Goal: Find contact information: Find contact information

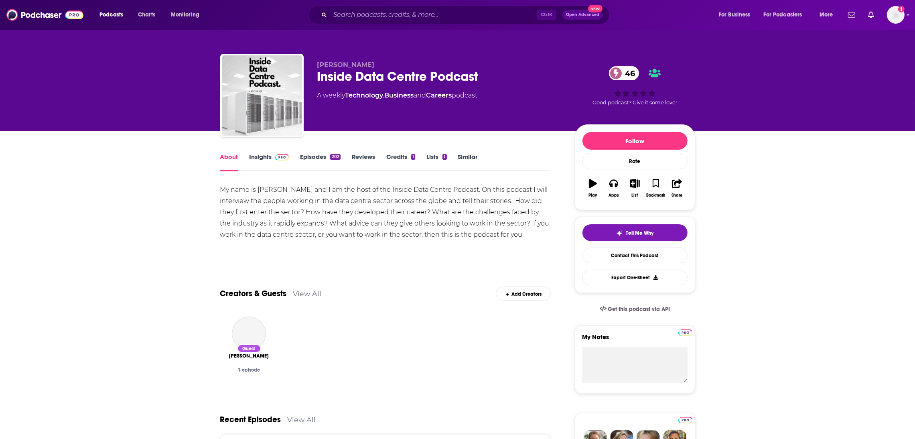
click at [262, 157] on link "Insights" at bounding box center [270, 162] width 40 height 18
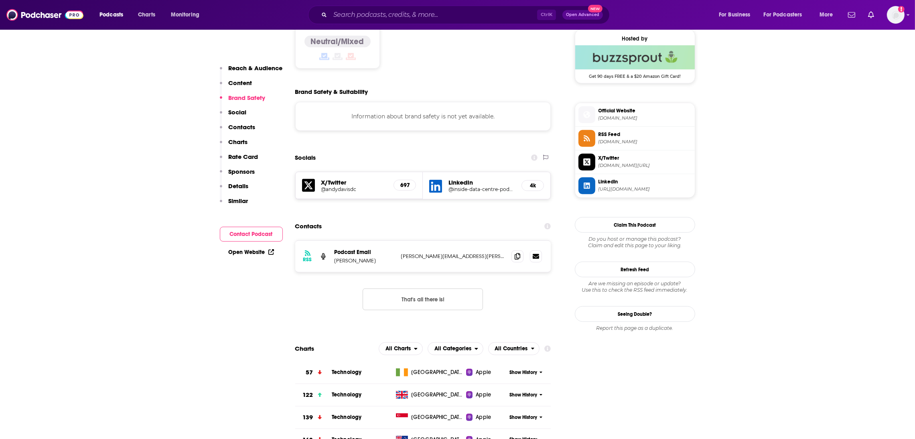
scroll to position [662, 0]
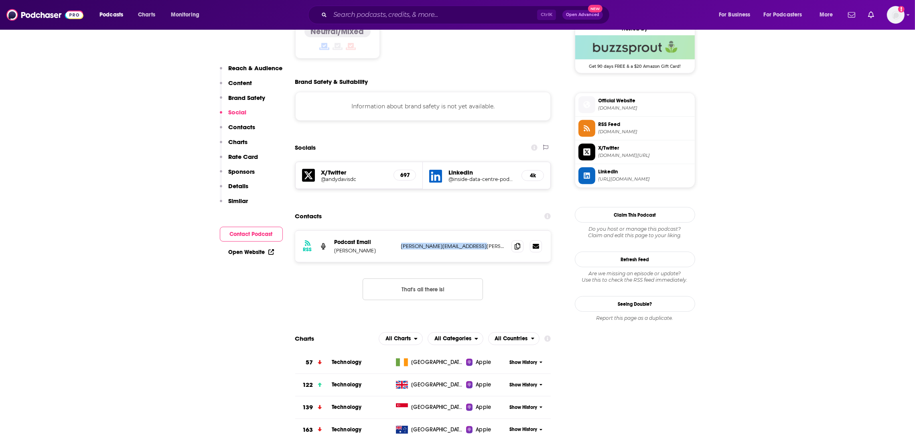
drag, startPoint x: 483, startPoint y: 211, endPoint x: 403, endPoint y: 212, distance: 80.3
click at [401, 243] on p "andy.davis@highfieldps.co.uk" at bounding box center [453, 246] width 104 height 7
copy p "andy.davis@highfieldps.co.uk"
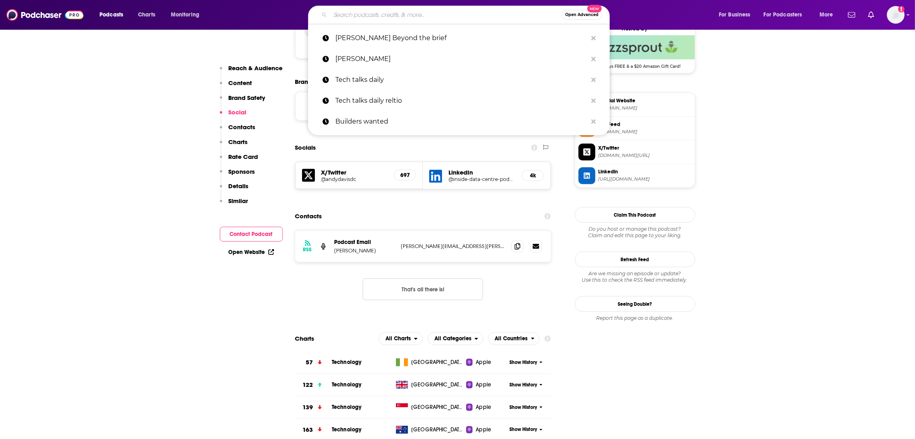
click at [353, 14] on input "Search podcasts, credits, & more..." at bounding box center [445, 14] width 231 height 13
paste input "Data Center Frontier Show"
type input "Data Center Frontier Show"
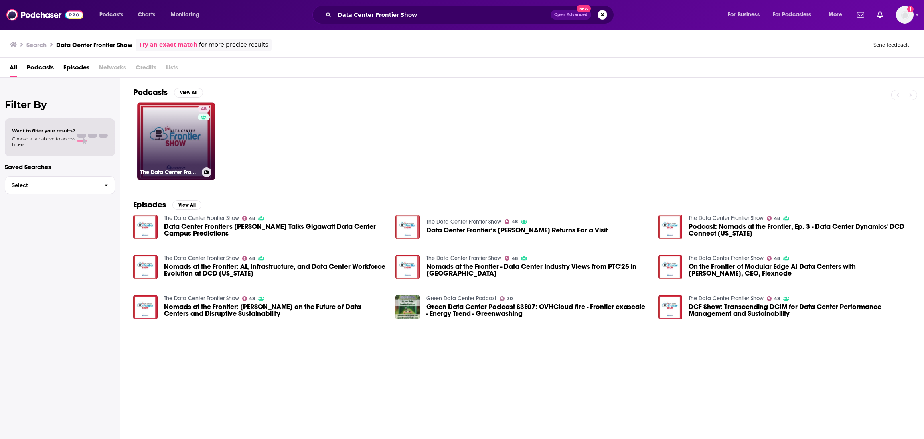
click at [175, 167] on div "The Data Center Frontier Show" at bounding box center [175, 172] width 71 height 10
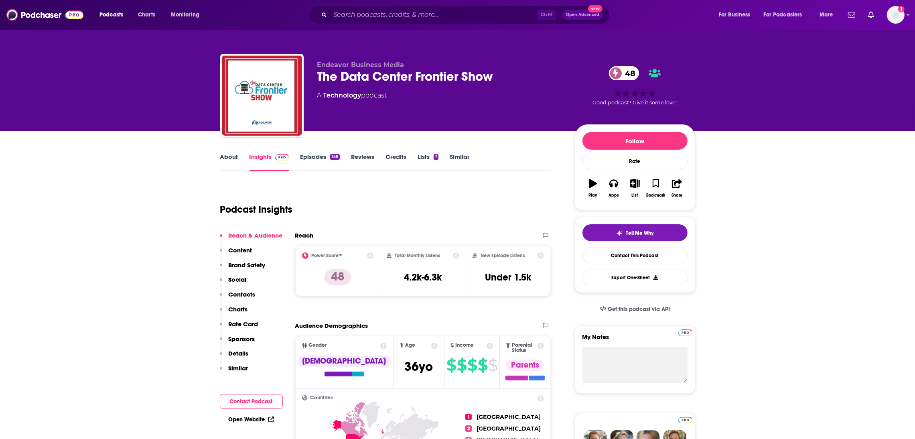
click at [265, 160] on link "Insights" at bounding box center [270, 162] width 40 height 18
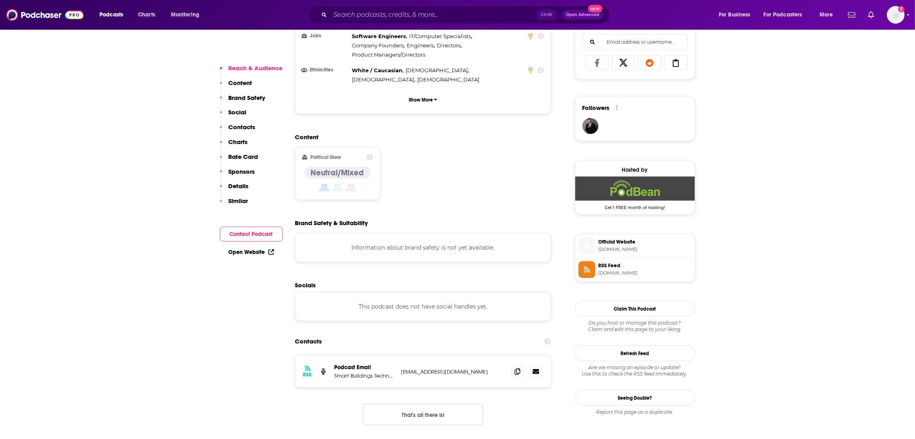
scroll to position [677, 0]
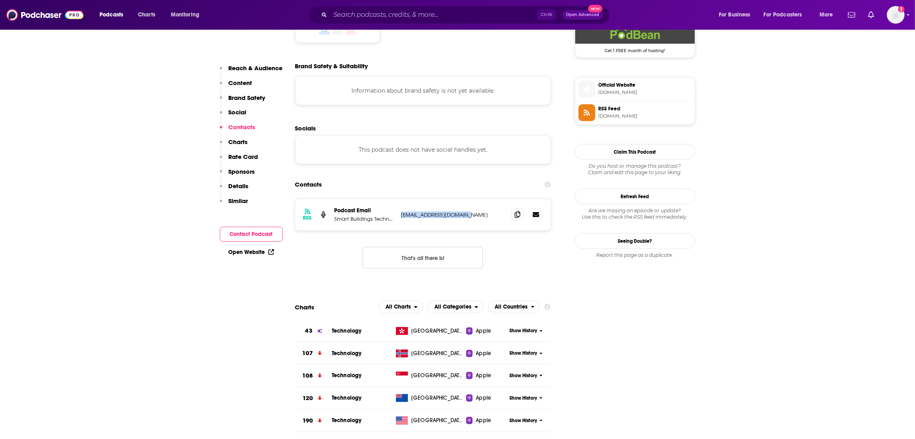
drag, startPoint x: 490, startPoint y: 189, endPoint x: 394, endPoint y: 191, distance: 96.3
click at [0, 0] on div "Podcast Email Smart Buildings Technology bduncan@endeavorb2b.com bduncan@endeav…" at bounding box center [0, 0] width 0 height 0
copy div "gy bduncan@endeavorb2b.com"
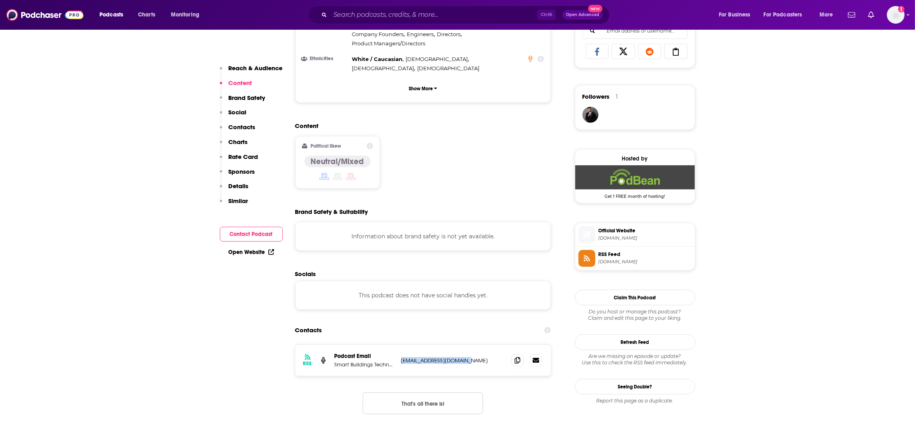
scroll to position [276, 0]
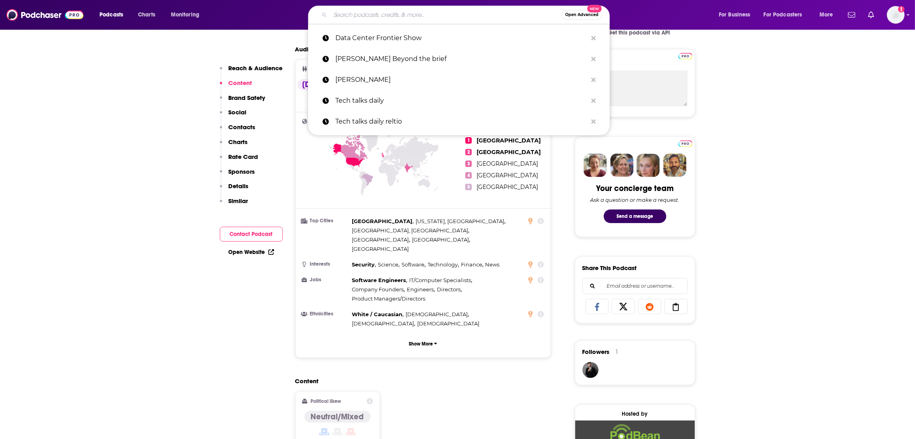
click at [340, 14] on input "Search podcasts, credits, & more..." at bounding box center [445, 14] width 231 height 13
paste input "ARC Energy Ideas"
type input "ARC Energy Ideas"
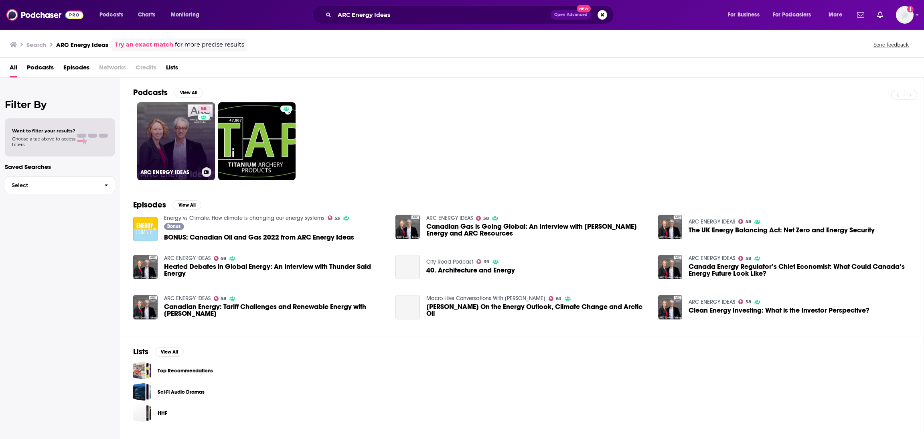
click at [176, 148] on link "58 ARC ENERGY IDEAS" at bounding box center [176, 141] width 78 height 78
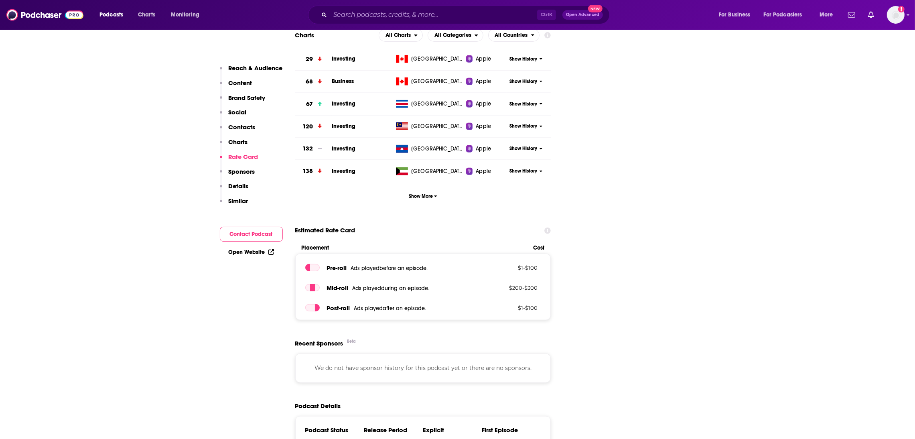
scroll to position [824, 0]
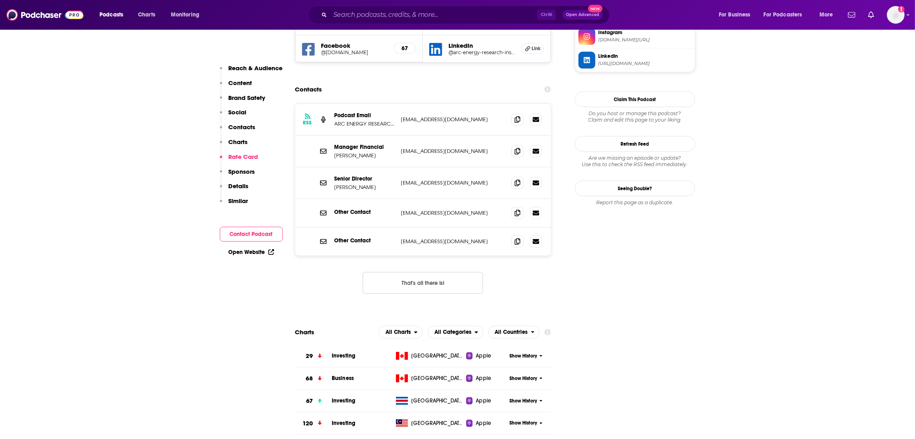
drag, startPoint x: 506, startPoint y: 82, endPoint x: 404, endPoint y: 83, distance: 102.3
click at [404, 104] on div "RSS Podcast Email ARC ENERGY RESEARCH INSTITUTE arcenergyresearchinstitute@gmai…" at bounding box center [423, 120] width 256 height 32
copy p "rcenergyresearchinstitute@gmail.com"
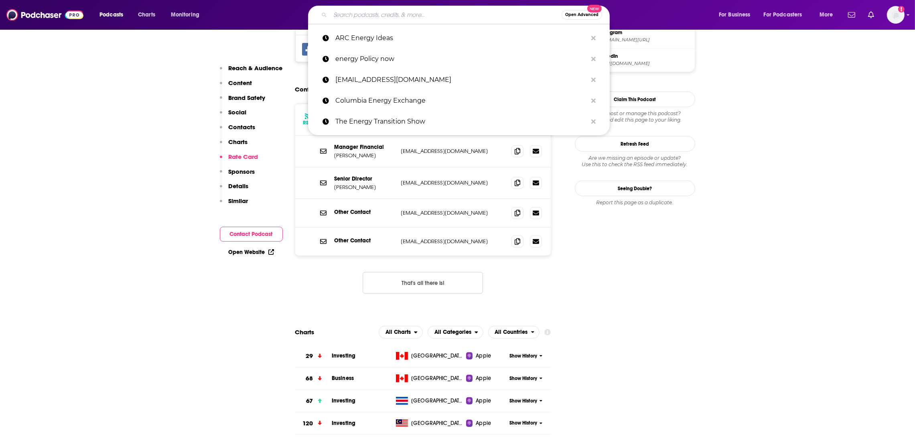
click at [349, 15] on input "Search podcasts, credits, & more..." at bounding box center [445, 14] width 231 height 13
paste input "The Energy Gang"
type input "The Energy Gang"
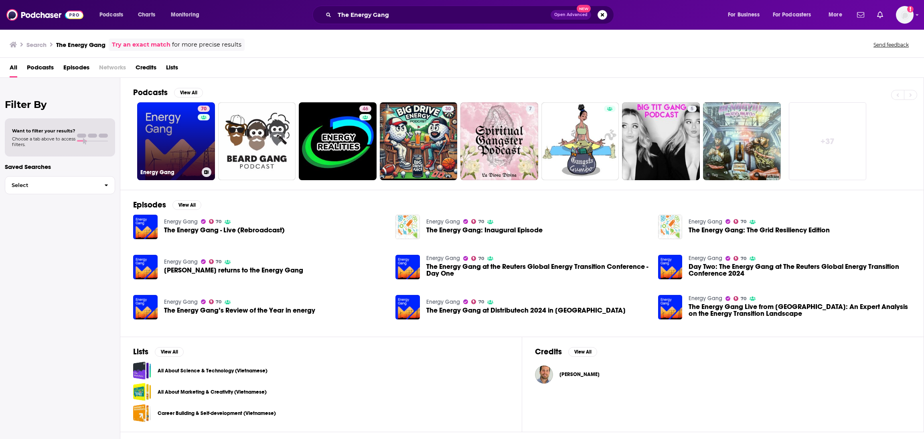
click at [183, 140] on link "70 Energy Gang" at bounding box center [176, 141] width 78 height 78
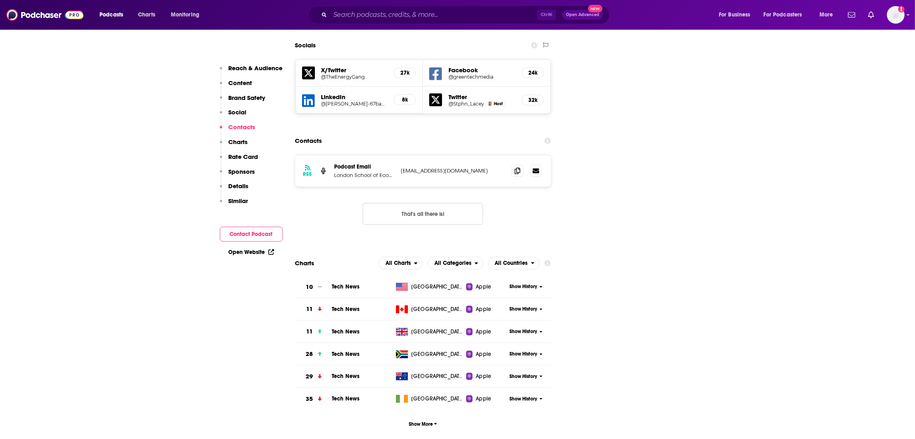
scroll to position [933, 0]
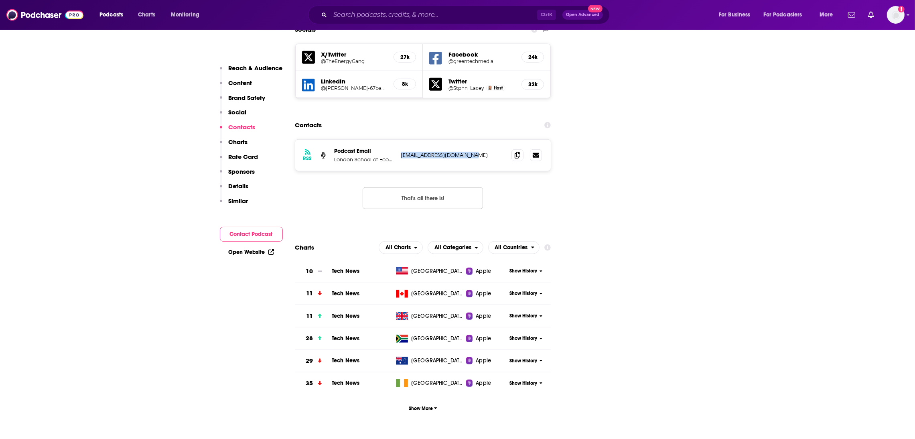
drag, startPoint x: 477, startPoint y: 124, endPoint x: 401, endPoint y: 122, distance: 76.7
click at [401, 140] on div "RSS Podcast Email London School of Economics x Sarah Kerr info@thepodcastguys.c…" at bounding box center [423, 155] width 256 height 31
copy p "info@thepodcastguys.co.uk"
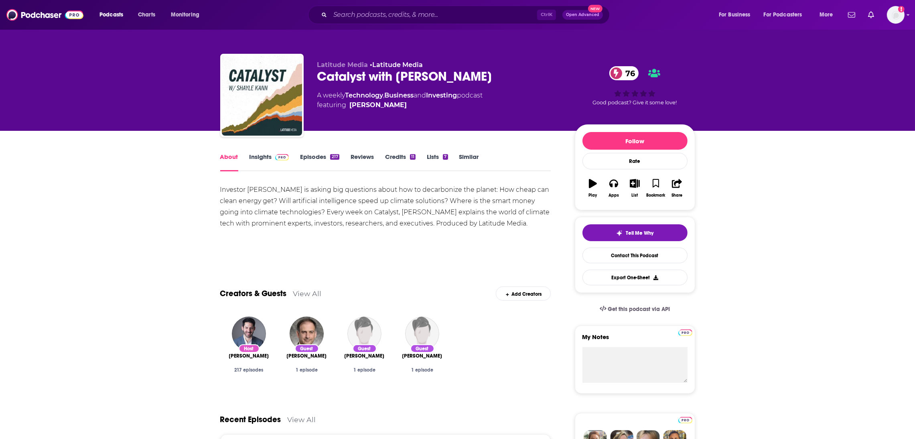
click at [264, 158] on link "Insights" at bounding box center [270, 162] width 40 height 18
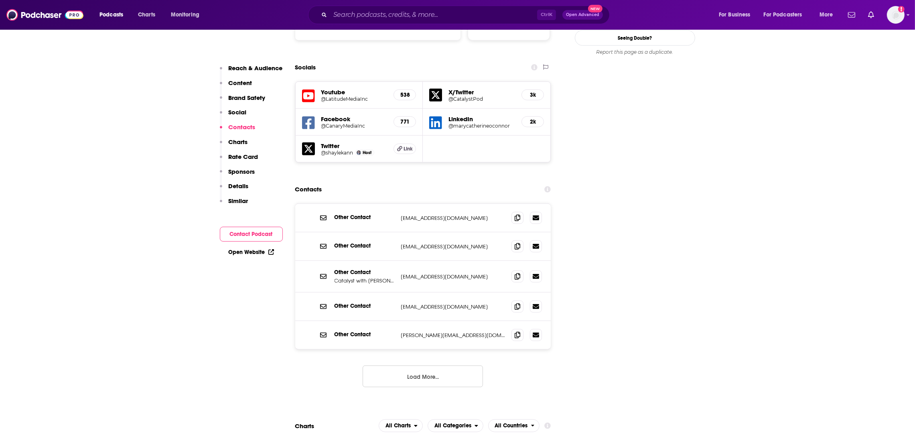
scroll to position [919, 0]
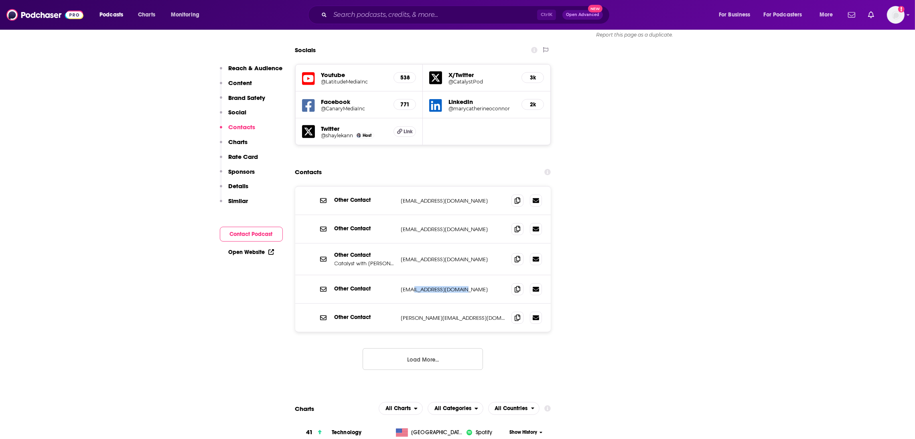
drag, startPoint x: 471, startPoint y: 245, endPoint x: 409, endPoint y: 246, distance: 61.8
click at [409, 286] on p "[EMAIL_ADDRESS][DOMAIN_NAME]" at bounding box center [453, 289] width 104 height 7
drag, startPoint x: 475, startPoint y: 218, endPoint x: 388, endPoint y: 217, distance: 86.7
click at [0, 0] on div "Other Contact Catalyst with [PERSON_NAME] Podcast Email [EMAIL_ADDRESS][DOMAIN_…" at bounding box center [0, 0] width 0 height 0
click at [485, 244] on div "Other Contact Catalyst with [PERSON_NAME] Podcast Email [EMAIL_ADDRESS][DOMAIN_…" at bounding box center [423, 260] width 256 height 32
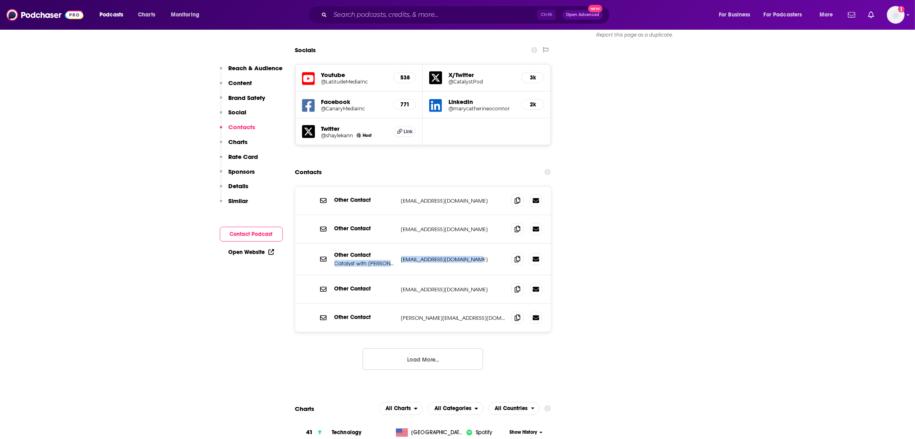
click at [480, 244] on div "Other Contact Catalyst with [PERSON_NAME] Podcast Email [EMAIL_ADDRESS][DOMAIN_…" at bounding box center [423, 260] width 256 height 32
click at [469, 244] on div "Other Contact Catalyst with [PERSON_NAME] Podcast Email [EMAIL_ADDRESS][DOMAIN_…" at bounding box center [423, 260] width 256 height 32
click at [479, 256] on p "[EMAIL_ADDRESS][DOMAIN_NAME]" at bounding box center [453, 259] width 104 height 7
drag, startPoint x: 478, startPoint y: 219, endPoint x: 402, endPoint y: 217, distance: 75.9
click at [402, 256] on p "[EMAIL_ADDRESS][DOMAIN_NAME]" at bounding box center [453, 259] width 104 height 7
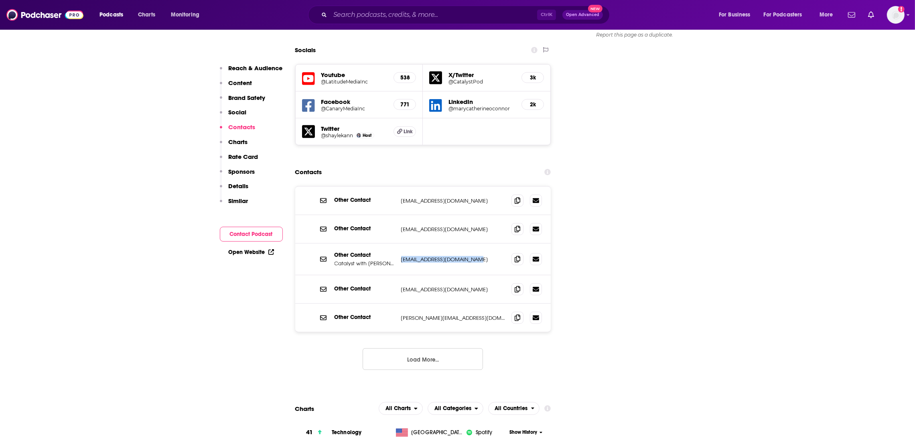
copy p "[EMAIL_ADDRESS][DOMAIN_NAME]"
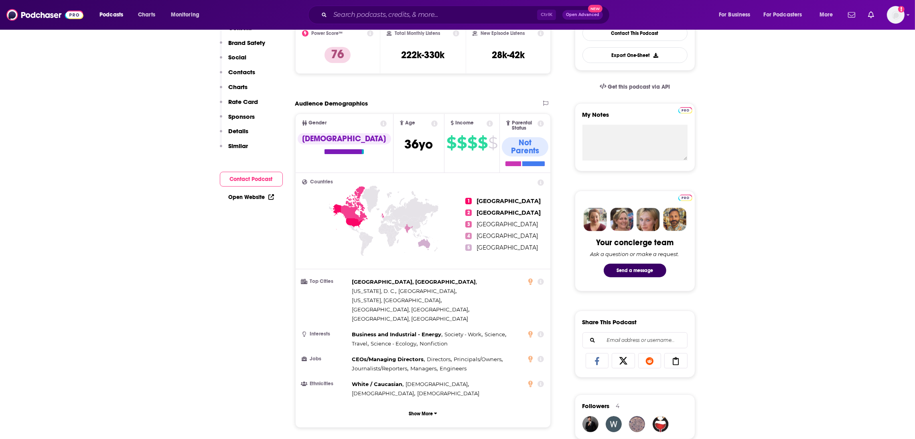
scroll to position [0, 0]
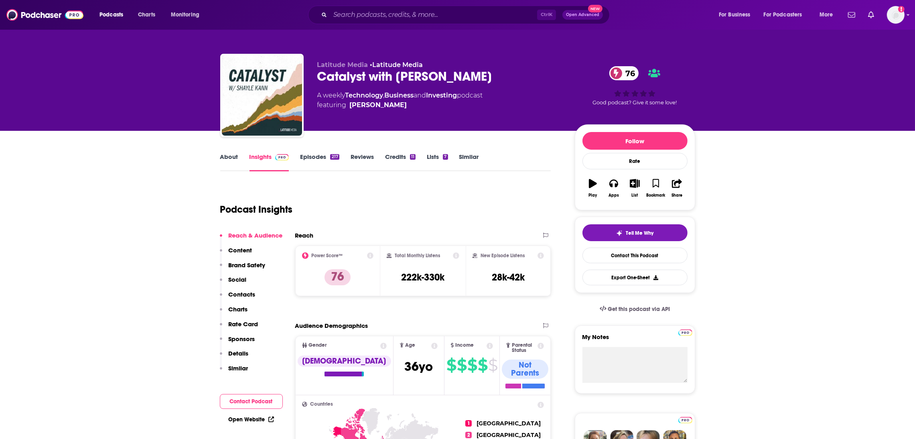
click at [227, 154] on link "About" at bounding box center [229, 162] width 18 height 18
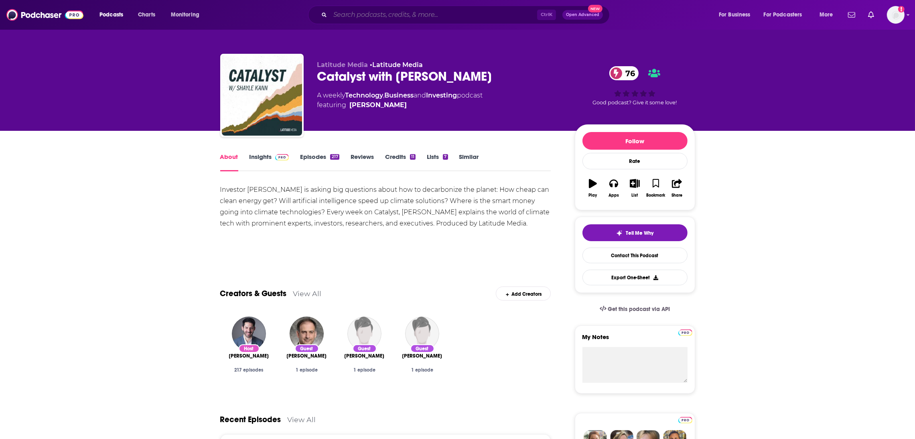
click at [355, 13] on input "Search podcasts, credits, & more..." at bounding box center [433, 14] width 207 height 13
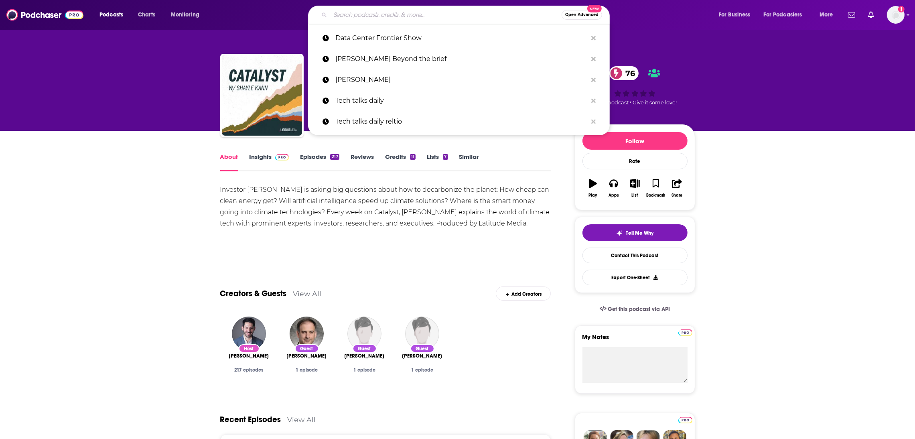
paste input "The Energy Transition Show"
type input "The Energy Transition Show"
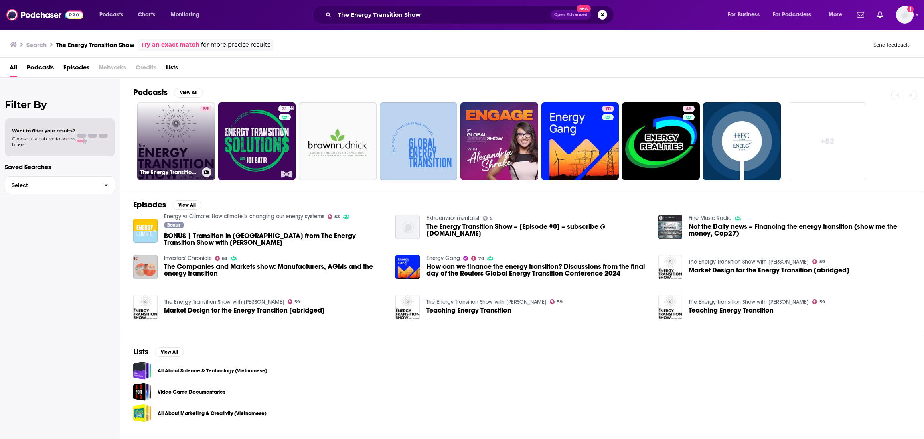
click at [190, 160] on link "59 The Energy Transition Show with [PERSON_NAME]" at bounding box center [176, 141] width 78 height 78
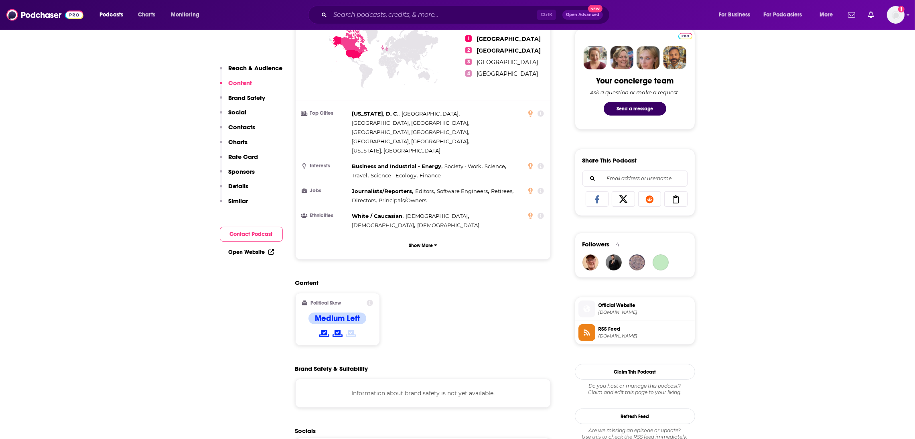
scroll to position [512, 0]
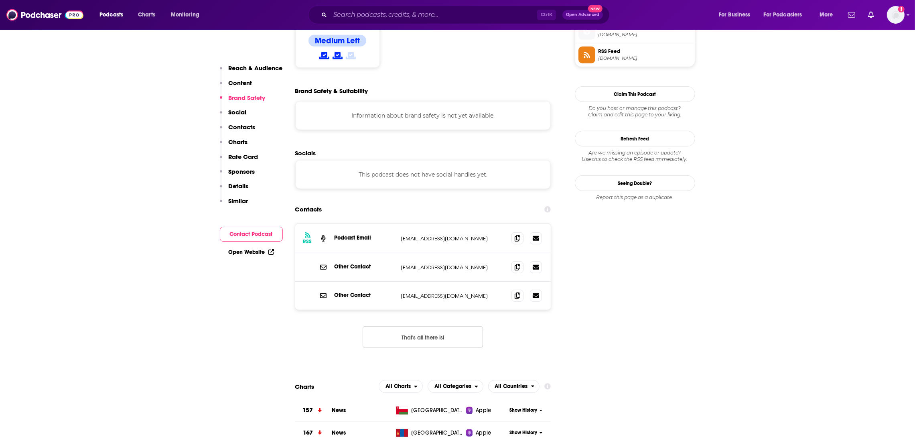
drag, startPoint x: 495, startPoint y: 202, endPoint x: 378, endPoint y: 202, distance: 118.0
click at [0, 0] on div "Podcast Email [EMAIL_ADDRESS][DOMAIN_NAME] [EMAIL_ADDRESS][DOMAIN_NAME]" at bounding box center [0, 0] width 0 height 0
copy div "[EMAIL_ADDRESS][DOMAIN_NAME]"
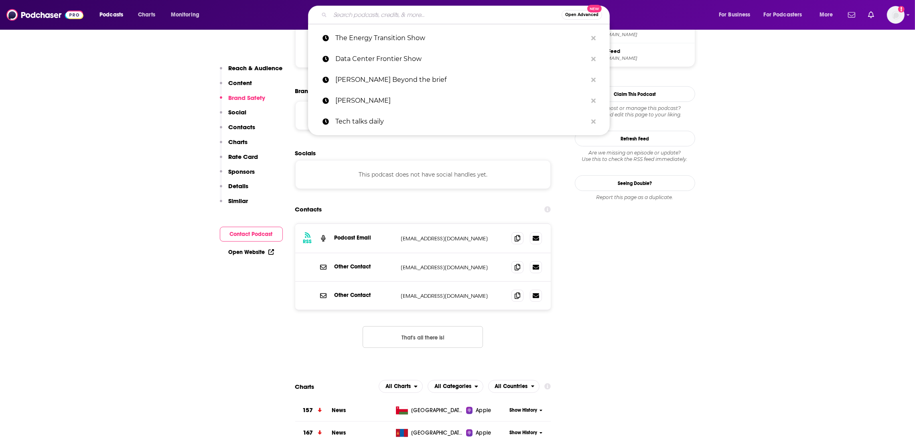
click at [381, 10] on input "Search podcasts, credits, & more..." at bounding box center [445, 14] width 231 height 13
paste input "Columbia Energy Exchange"
type input "Columbia Energy Exchange"
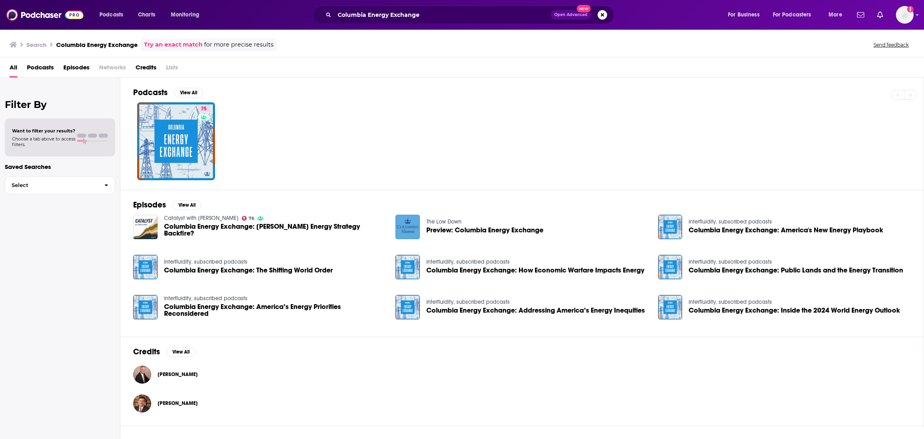
click at [250, 229] on span "Columbia Energy Exchange: [PERSON_NAME] Energy Strategy Backfire?" at bounding box center [275, 230] width 222 height 14
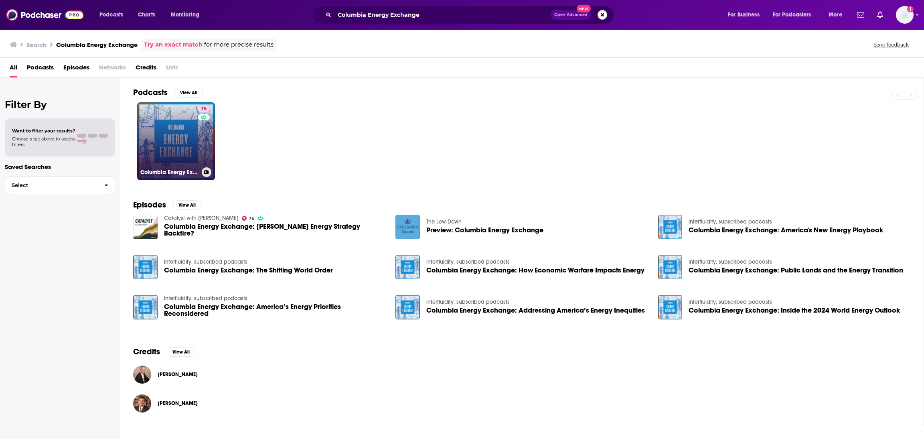
click at [179, 142] on link "75 Columbia Energy Exchange" at bounding box center [176, 141] width 78 height 78
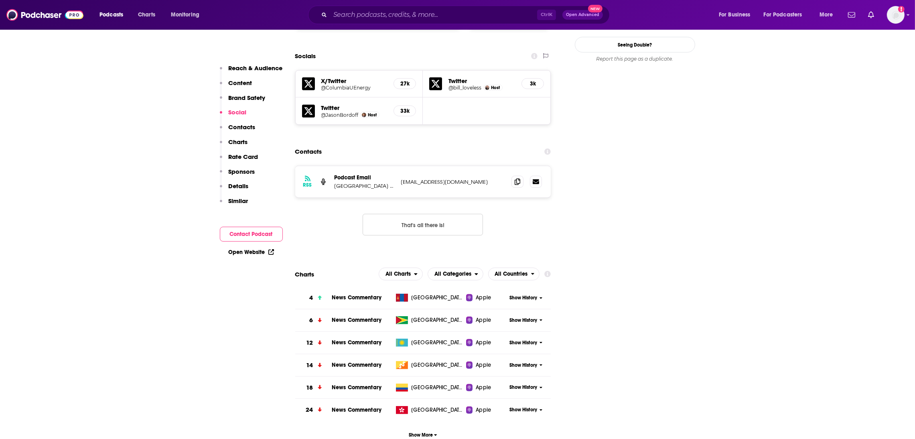
scroll to position [772, 0]
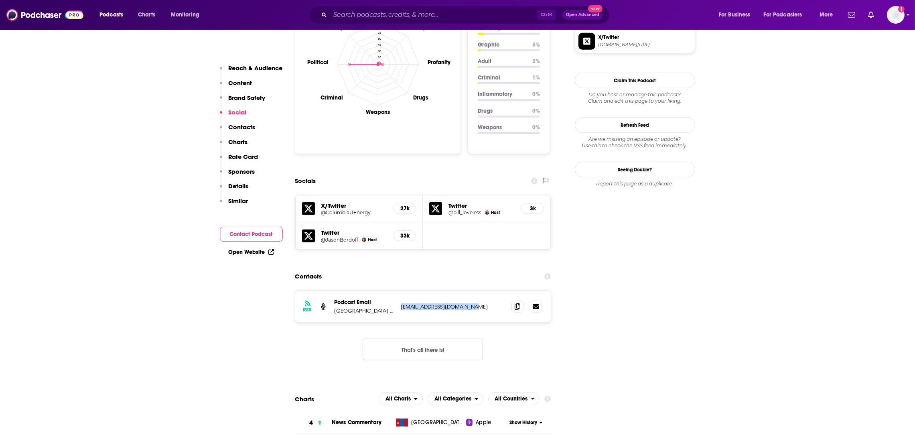
drag, startPoint x: 490, startPoint y: 281, endPoint x: 399, endPoint y: 279, distance: 90.7
click at [399, 291] on div "RSS Podcast Email [GEOGRAPHIC_DATA] Center on Global Energy Policy [EMAIL_ADDRE…" at bounding box center [423, 306] width 256 height 31
copy p "[EMAIL_ADDRESS][DOMAIN_NAME]"
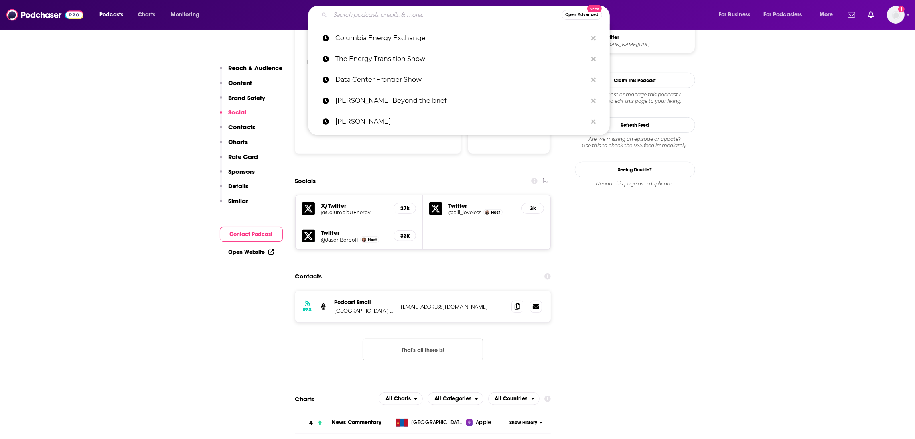
click at [358, 8] on input "Search podcasts, credits, & more..." at bounding box center [445, 14] width 231 height 13
paste input "[EMAIL_ADDRESS][DOMAIN_NAME]"
type input "[EMAIL_ADDRESS][DOMAIN_NAME]"
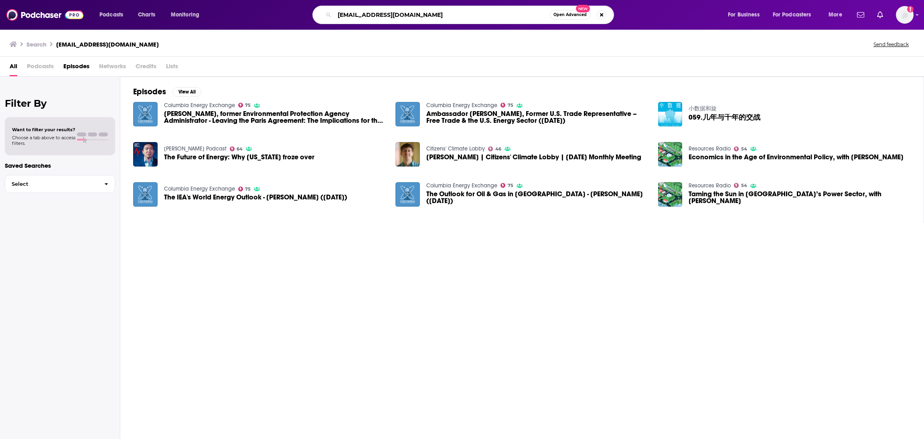
drag, startPoint x: 439, startPoint y: 17, endPoint x: 321, endPoint y: 10, distance: 119.0
click at [321, 10] on div "[EMAIL_ADDRESS][DOMAIN_NAME] Open Advanced New" at bounding box center [464, 15] width 302 height 18
type input "energy Policy now"
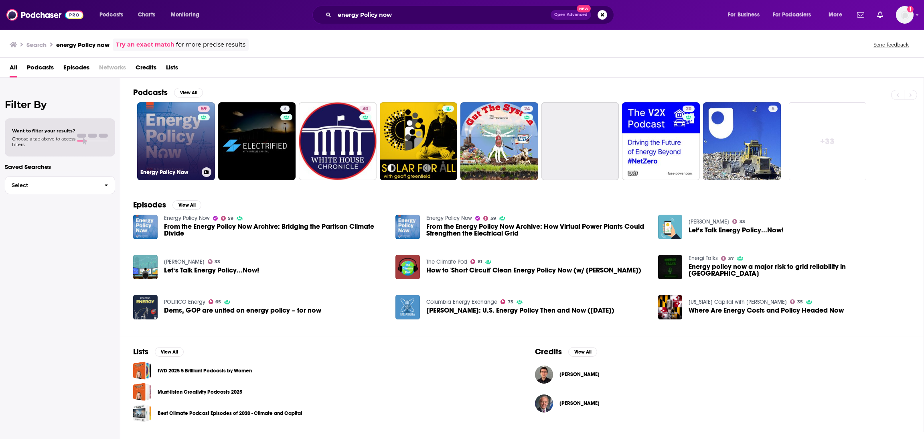
click at [181, 146] on link "59 Energy Policy Now" at bounding box center [176, 141] width 78 height 78
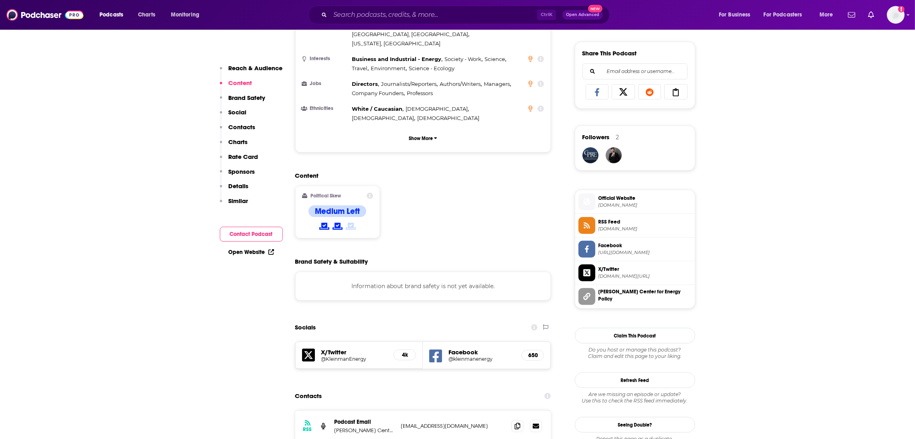
scroll to position [711, 0]
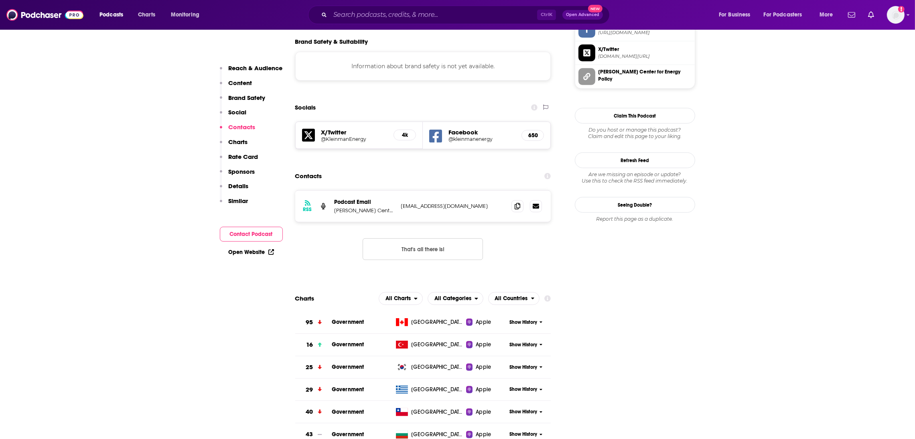
drag, startPoint x: 503, startPoint y: 173, endPoint x: 498, endPoint y: 173, distance: 4.8
click at [498, 191] on div "RSS Podcast Email [PERSON_NAME] Center for Energy Policy [EMAIL_ADDRESS][DOMAIN…" at bounding box center [423, 206] width 256 height 31
drag, startPoint x: 490, startPoint y: 169, endPoint x: 398, endPoint y: 175, distance: 91.7
click at [398, 191] on div "RSS Podcast Email [PERSON_NAME] Center for Energy Policy [EMAIL_ADDRESS][DOMAIN…" at bounding box center [423, 206] width 256 height 31
copy p "[EMAIL_ADDRESS][DOMAIN_NAME]"
